Goal: Task Accomplishment & Management: Manage account settings

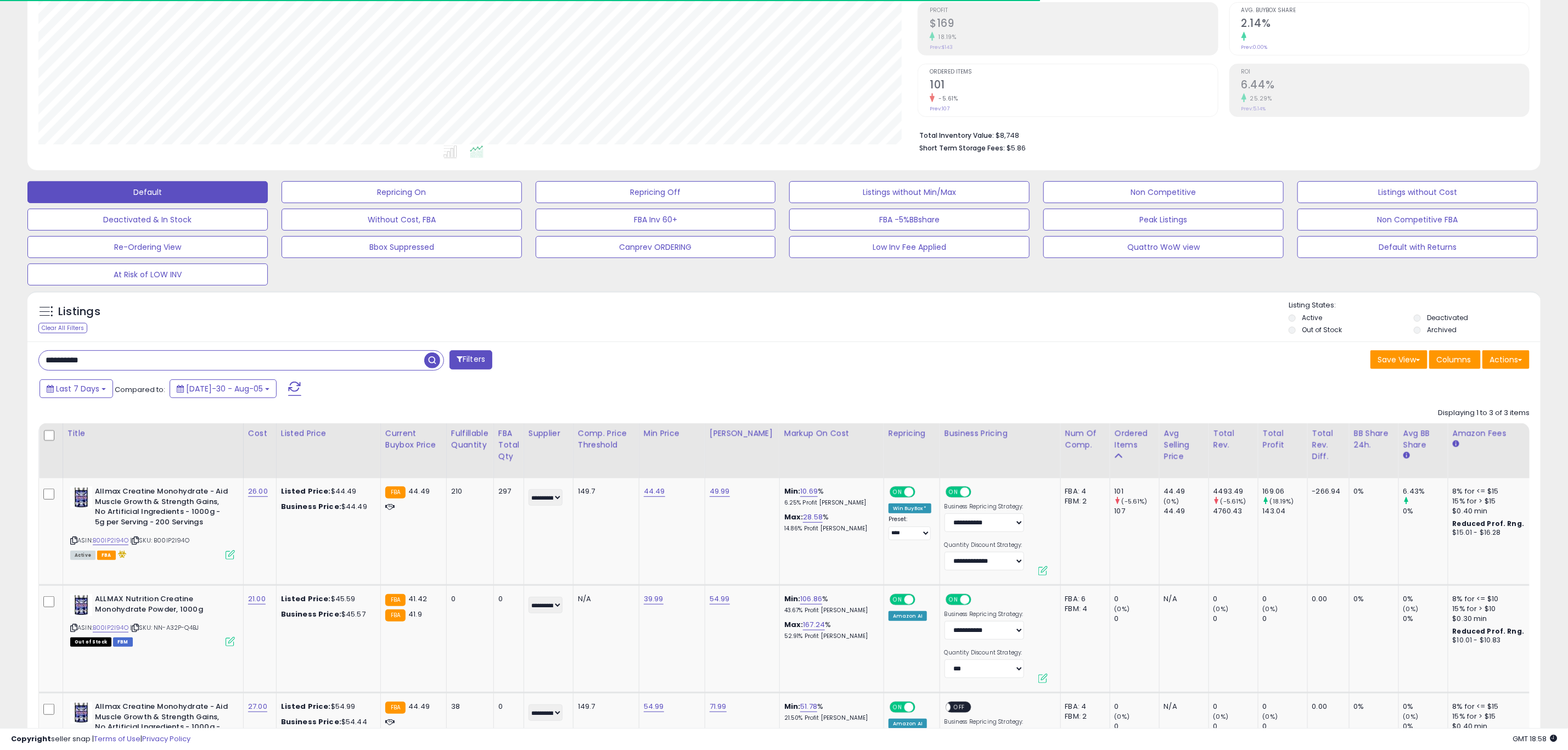
scroll to position [225, 879]
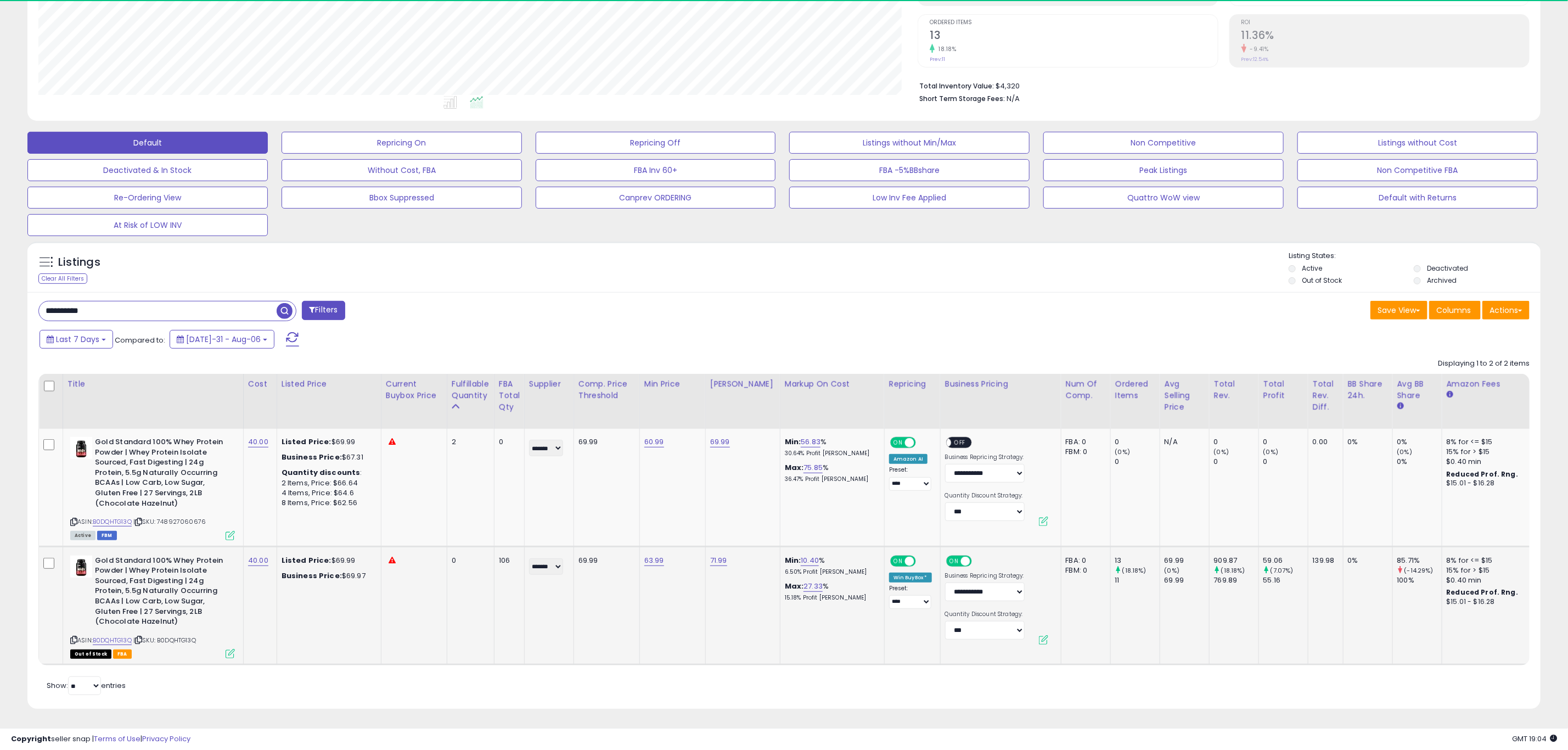
scroll to position [225, 879]
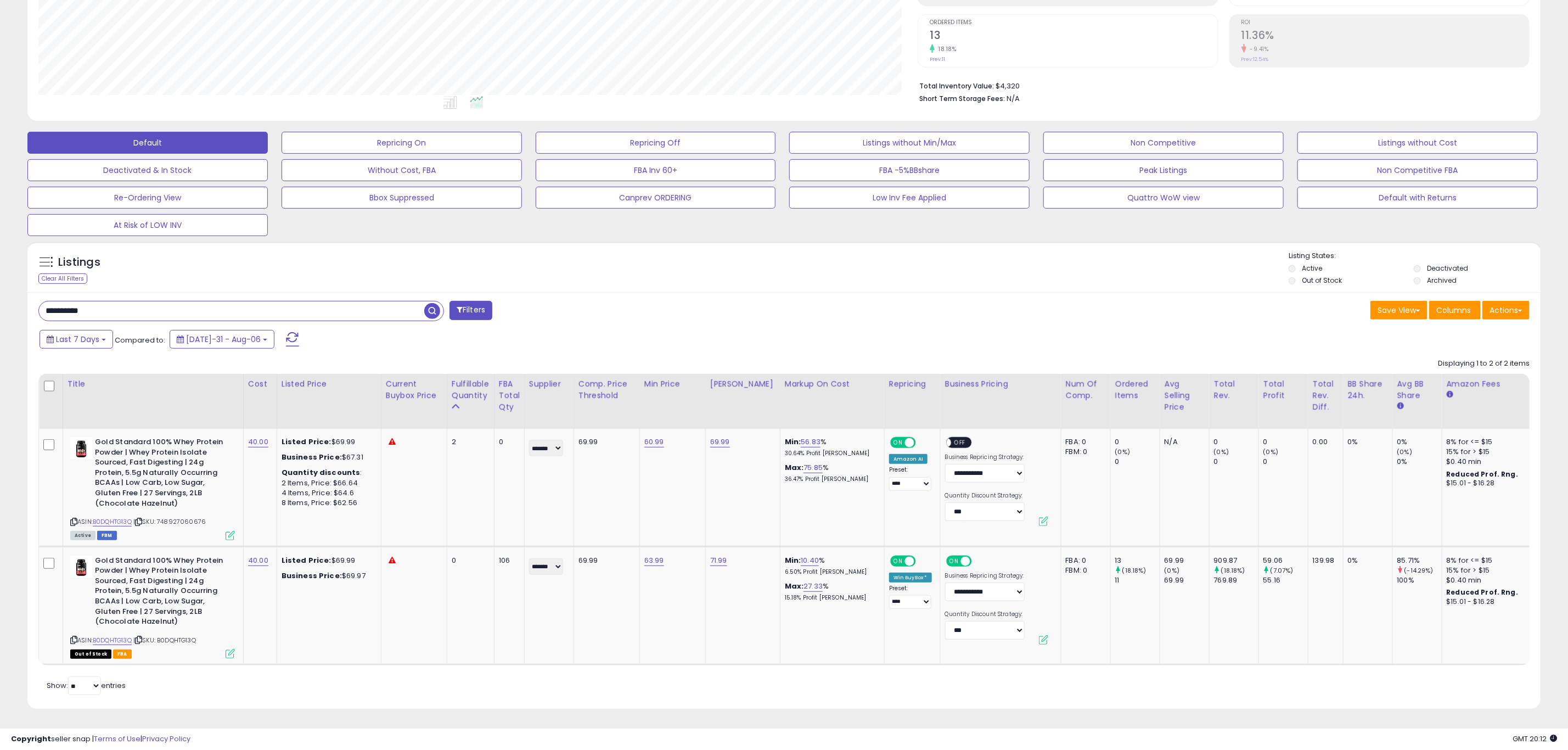
drag, startPoint x: 190, startPoint y: 299, endPoint x: -202, endPoint y: 313, distance: 392.2
click at [0, 313] on html "Unable to login Retrieving listings data.. has not yet accepted the Terms of Us…" at bounding box center [784, 161] width 1568 height 750
paste input "text"
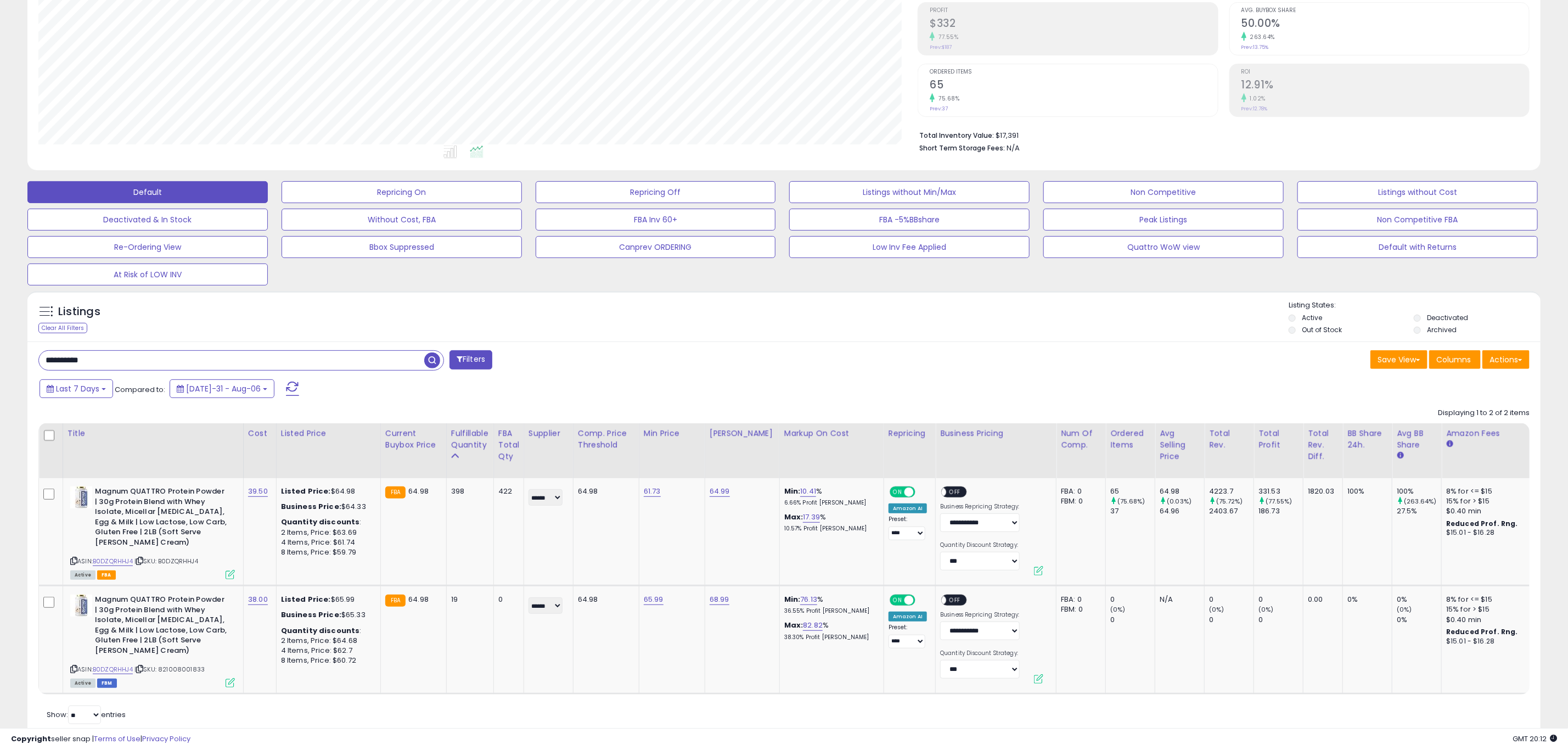
drag, startPoint x: 227, startPoint y: 369, endPoint x: -785, endPoint y: 351, distance: 1012.2
click at [0, 351] on html "Unable to login Retrieving listings data.. has not yet accepted the Terms of Us…" at bounding box center [784, 210] width 1568 height 750
paste input "text"
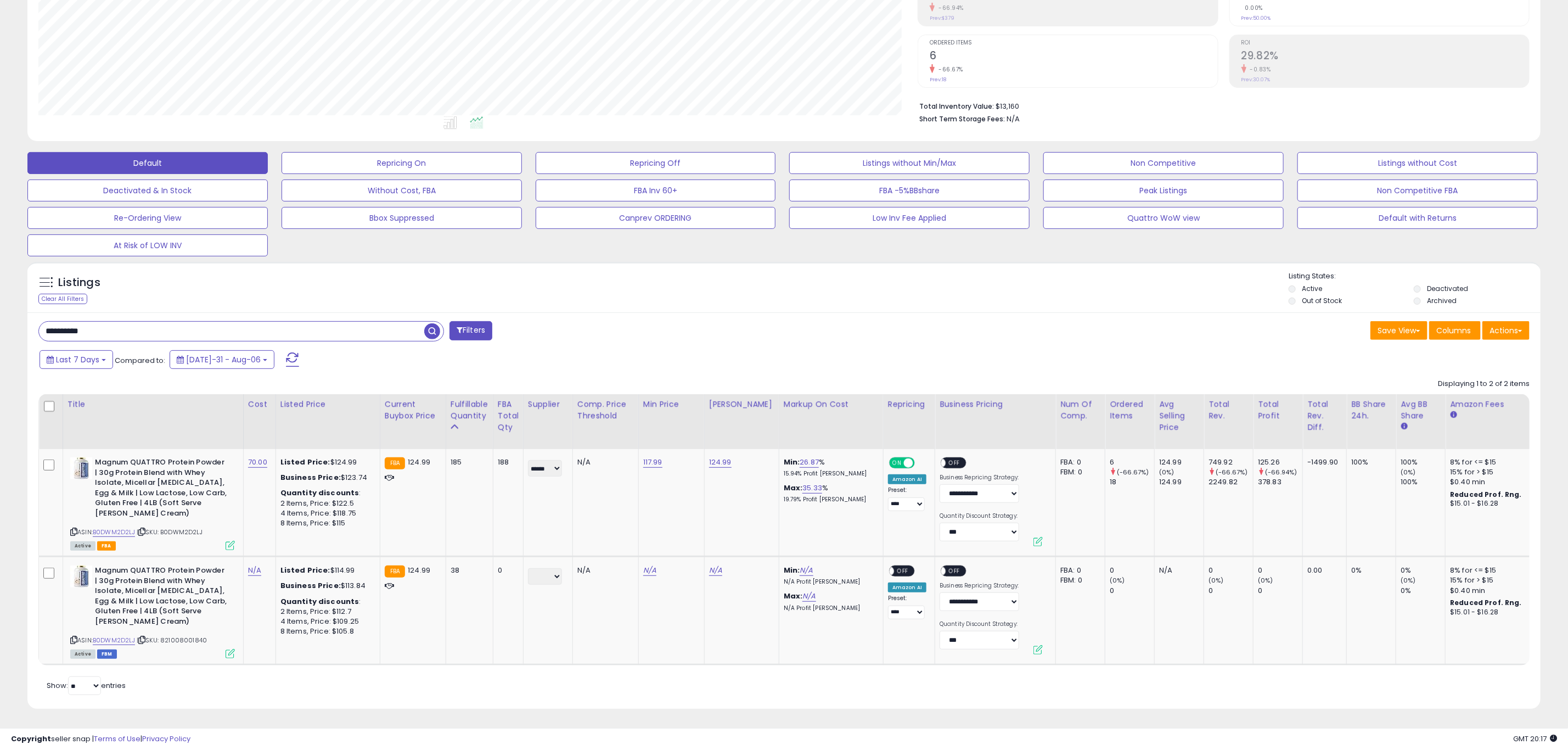
drag, startPoint x: 218, startPoint y: 315, endPoint x: -427, endPoint y: 349, distance: 645.9
click at [0, 349] on html "Unable to login Retrieving listings data.. has not yet accepted the Terms of Us…" at bounding box center [784, 180] width 1568 height 750
type input "******"
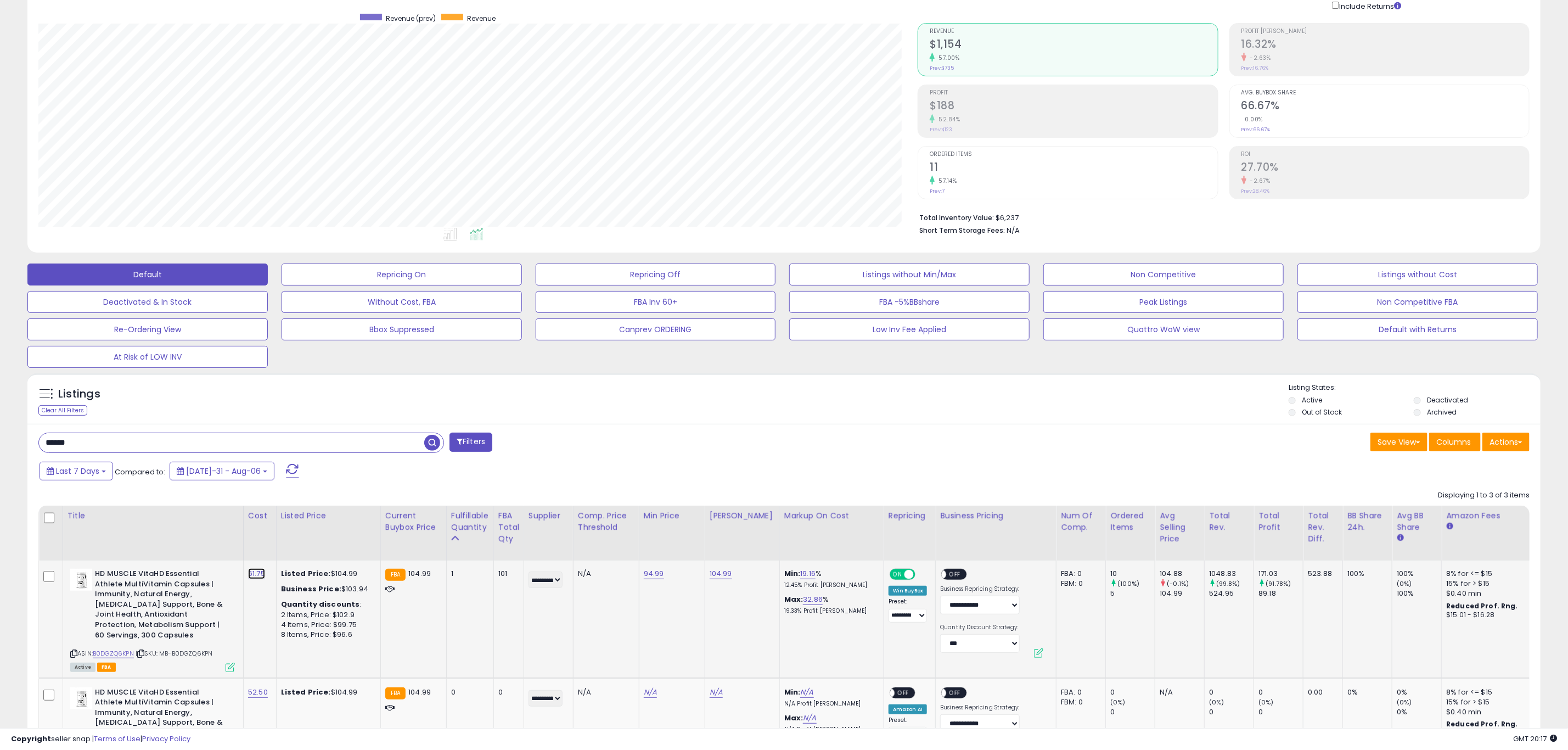
click at [254, 577] on link "61.75" at bounding box center [256, 574] width 17 height 11
type input "**"
click button "submit" at bounding box center [284, 545] width 19 height 17
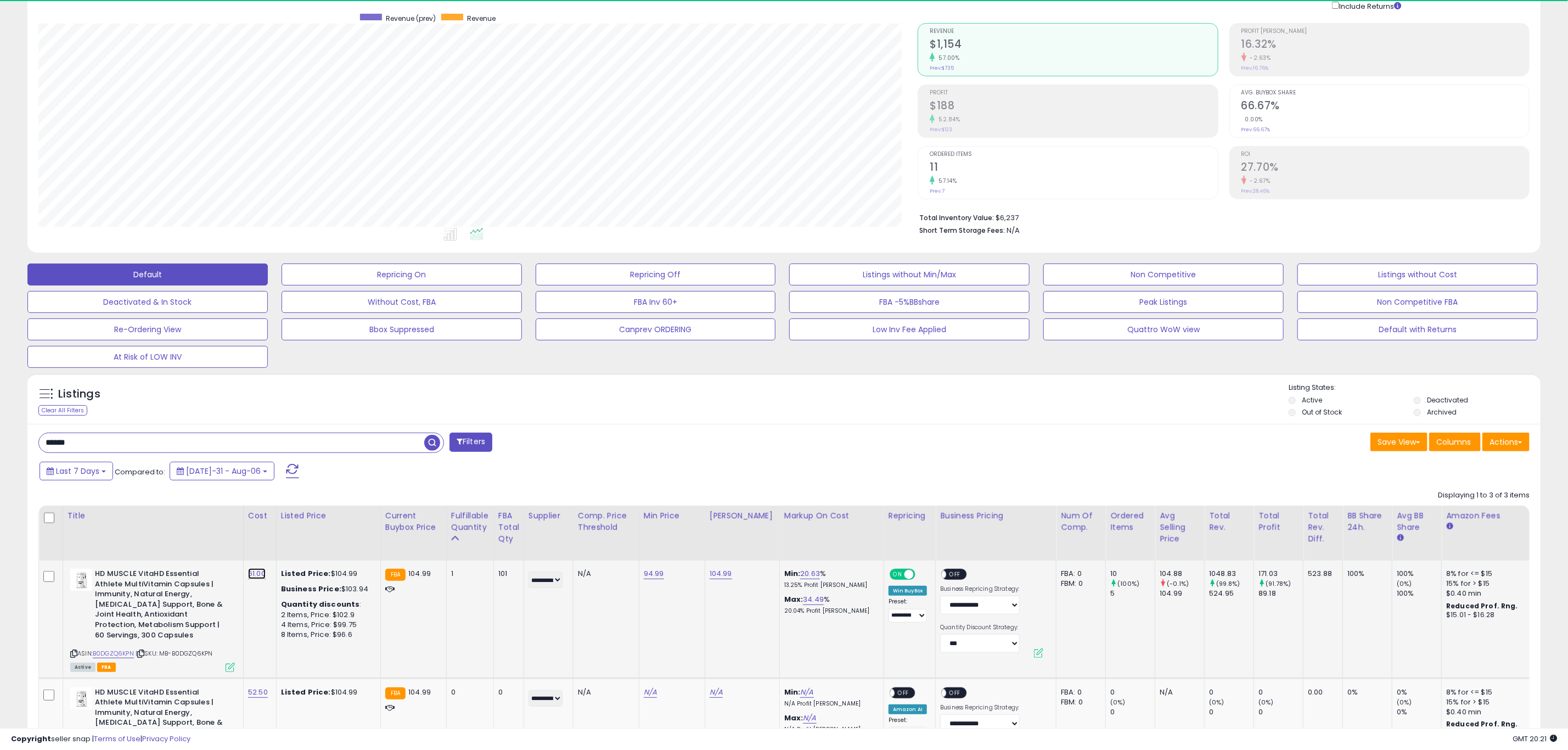
click at [258, 576] on link "61.00" at bounding box center [257, 574] width 18 height 11
